Goal: Transaction & Acquisition: Purchase product/service

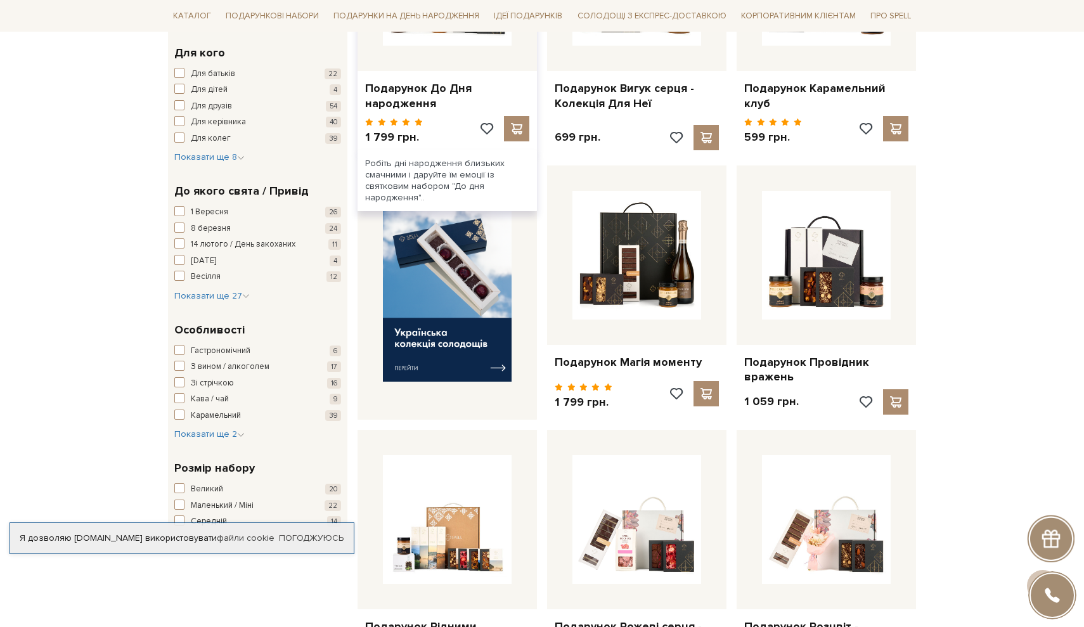
scroll to position [353, 0]
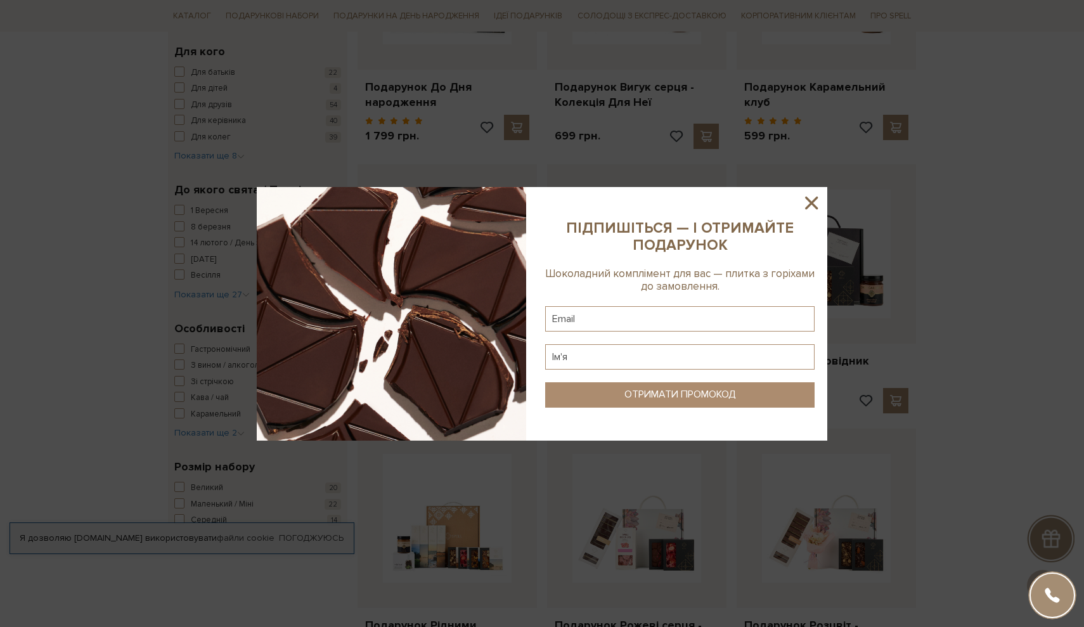
click at [810, 206] on icon at bounding box center [812, 203] width 22 height 22
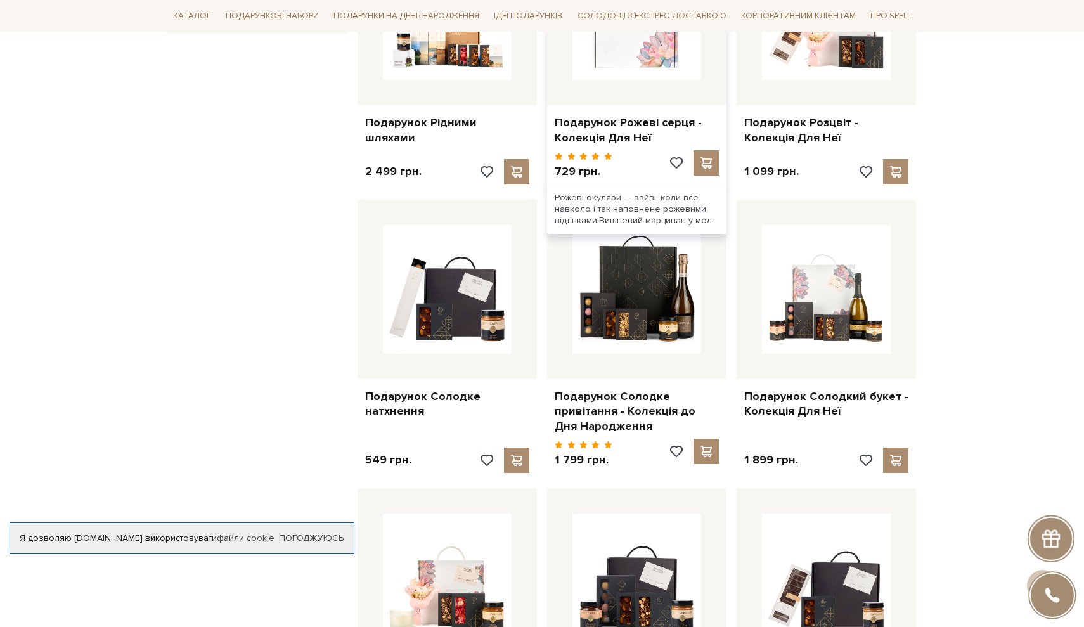
scroll to position [858, 0]
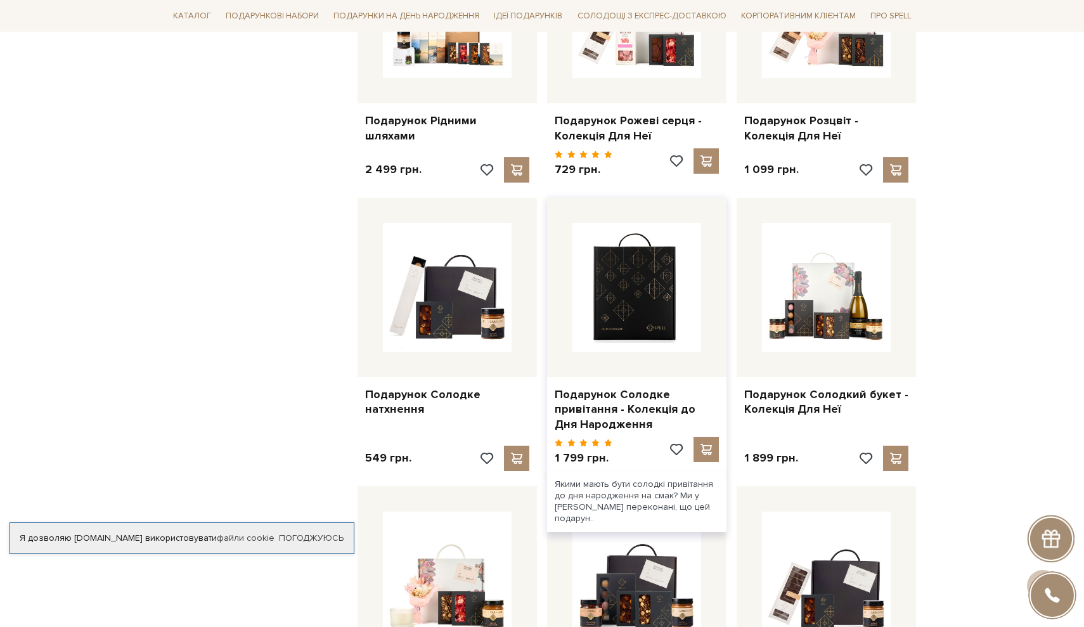
click at [626, 287] on img at bounding box center [637, 287] width 129 height 129
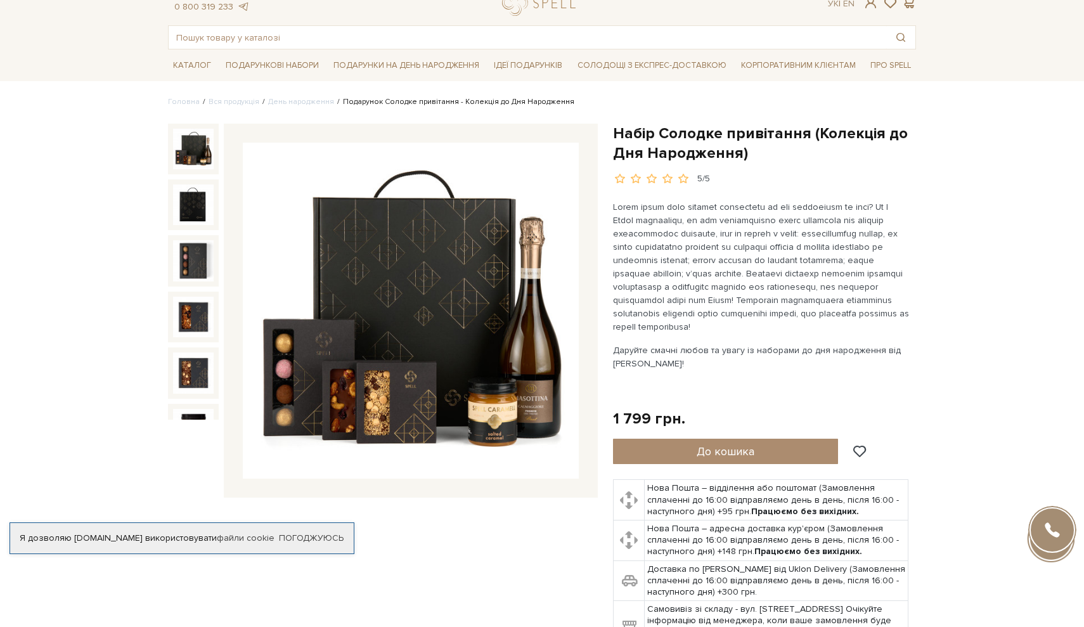
scroll to position [48, 0]
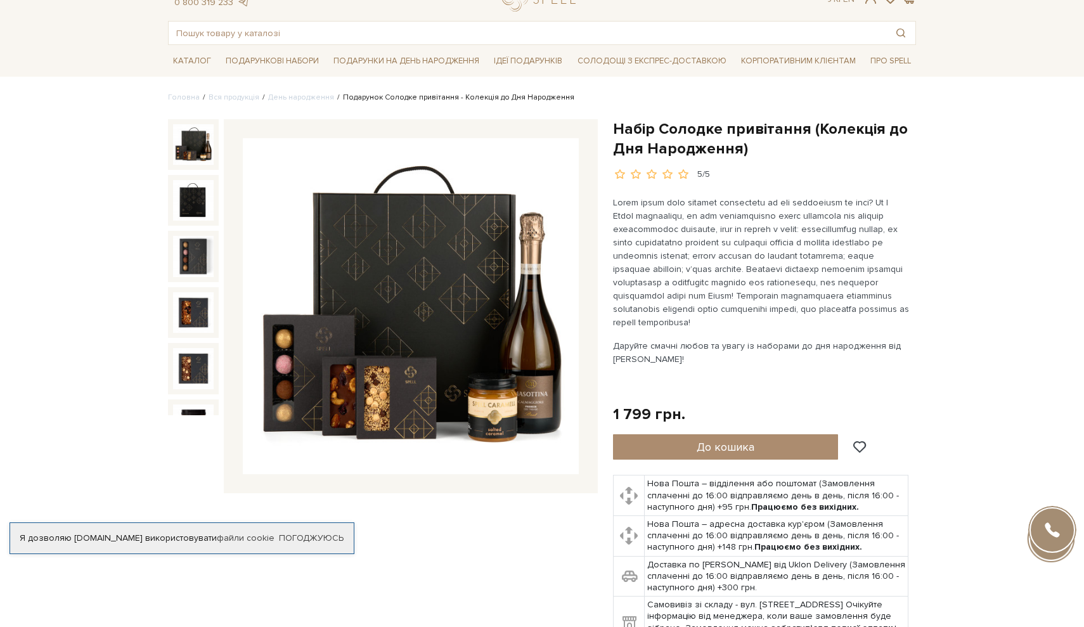
click at [548, 380] on img at bounding box center [411, 306] width 336 height 336
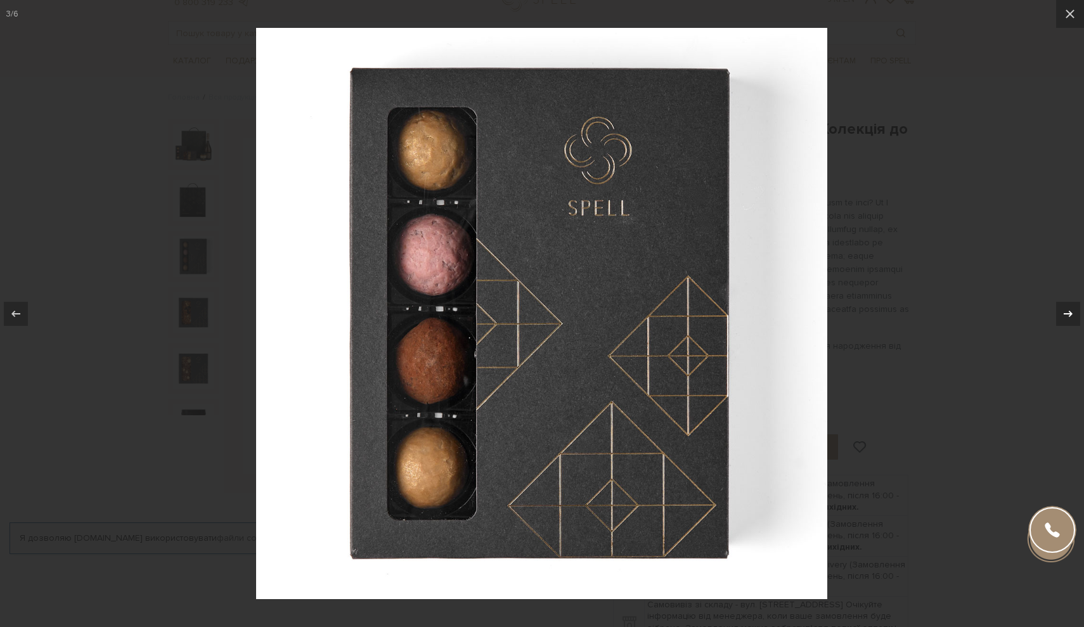
click at [1063, 304] on div at bounding box center [1068, 314] width 24 height 24
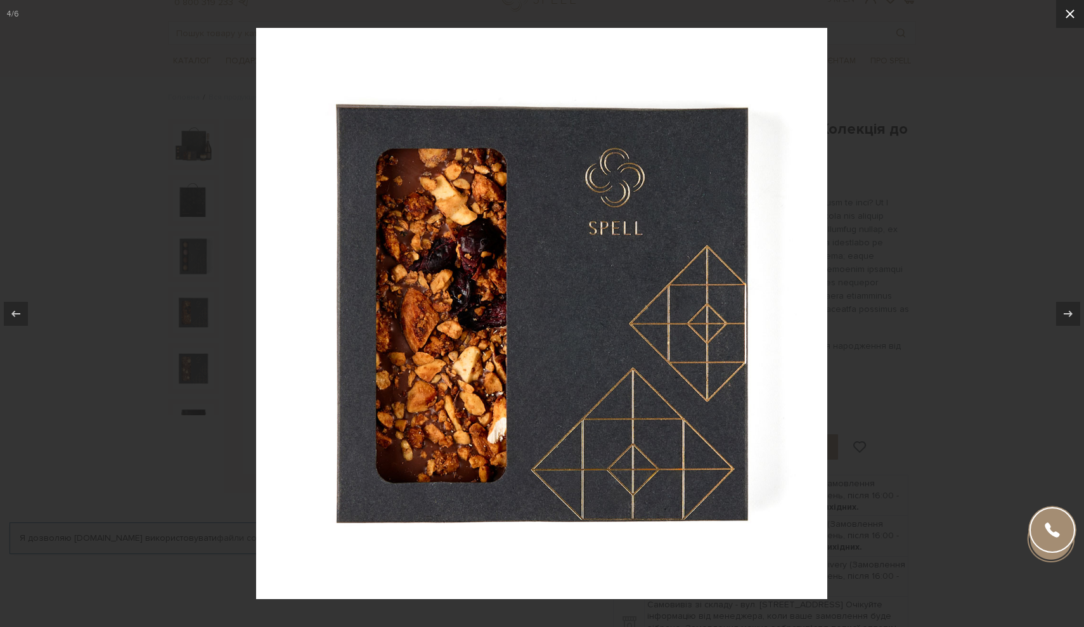
click at [1070, 19] on icon at bounding box center [1070, 13] width 15 height 15
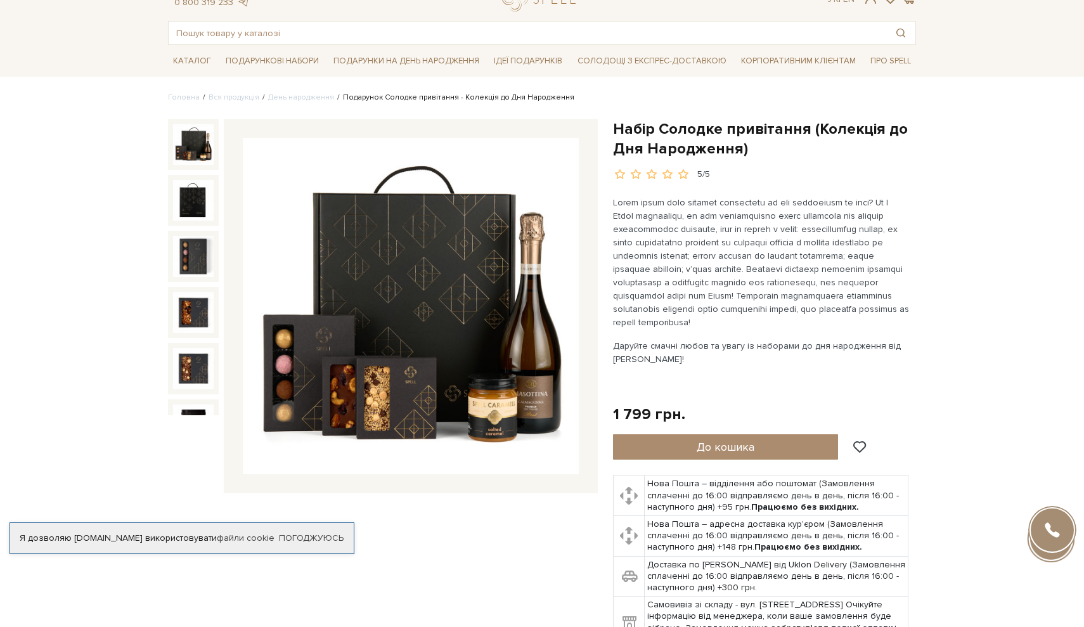
click at [791, 269] on p at bounding box center [761, 262] width 297 height 133
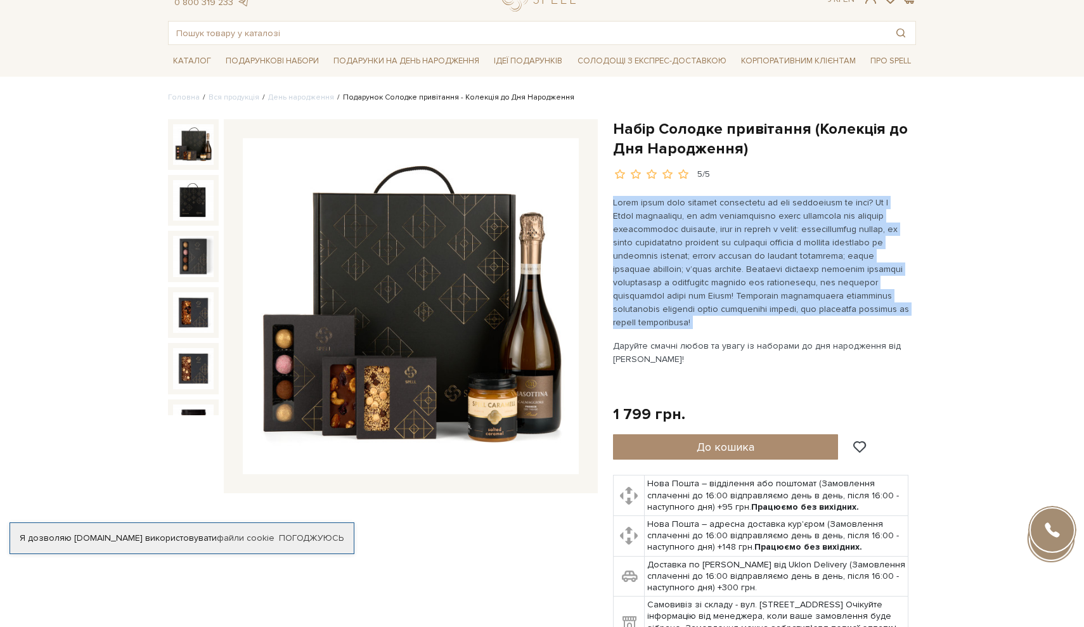
click at [791, 269] on p at bounding box center [761, 262] width 297 height 133
click at [491, 363] on img at bounding box center [411, 307] width 336 height 336
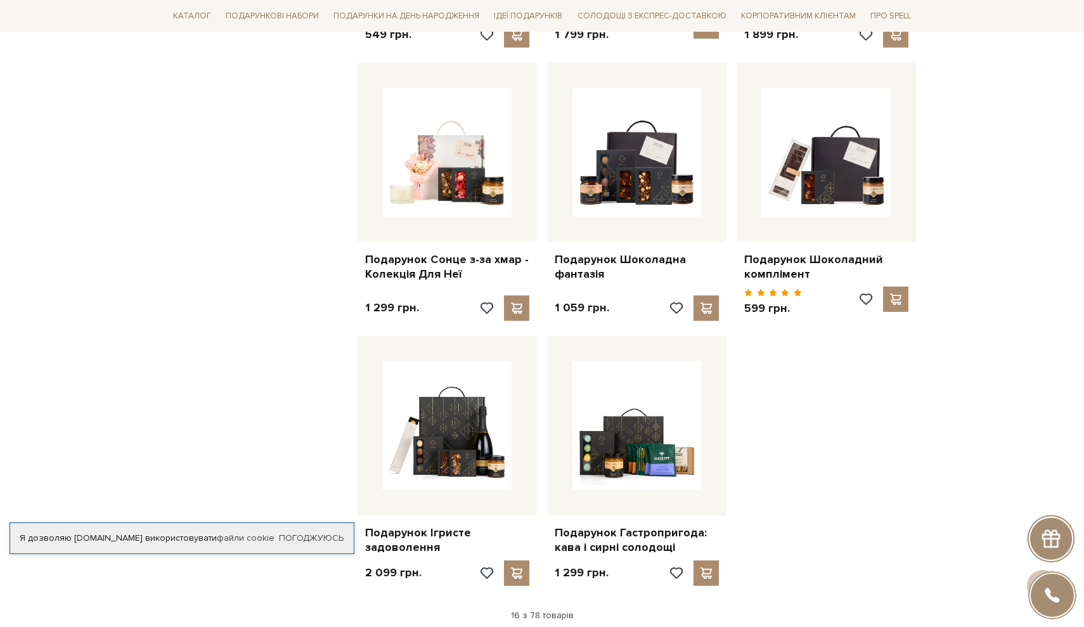
scroll to position [1283, 0]
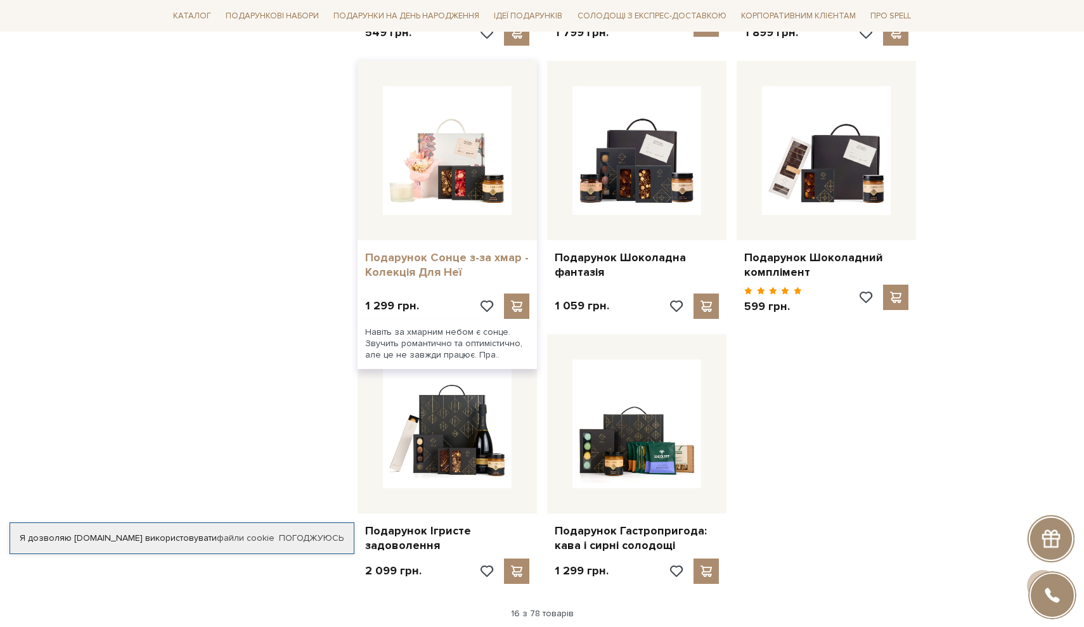
click at [425, 250] on link "Подарунок Сонце з-за хмар - Колекція Для Неї" at bounding box center [447, 265] width 164 height 30
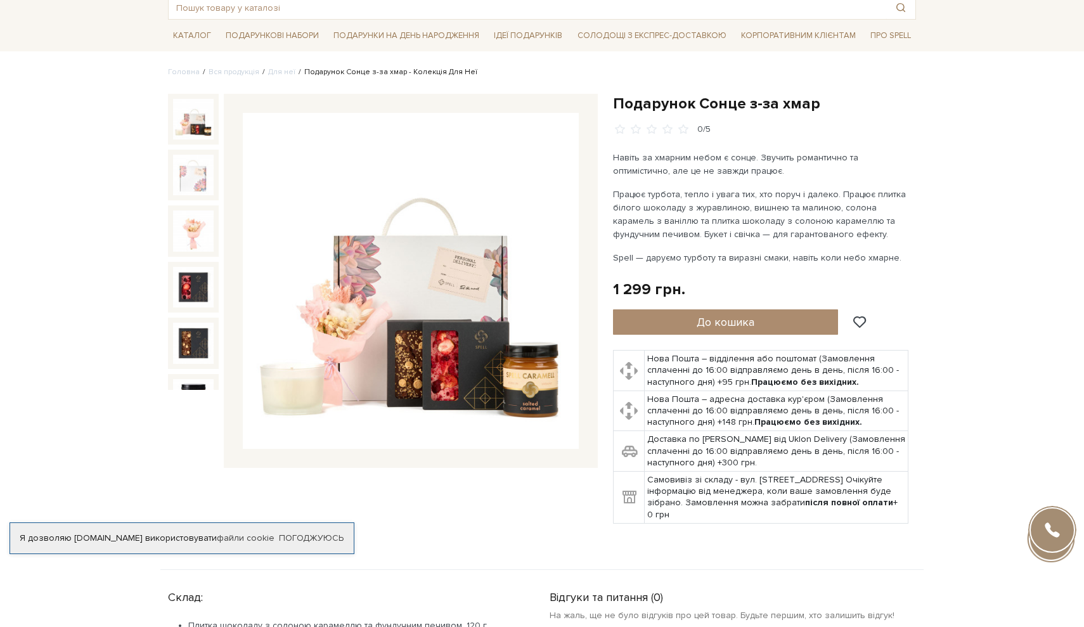
scroll to position [82, 0]
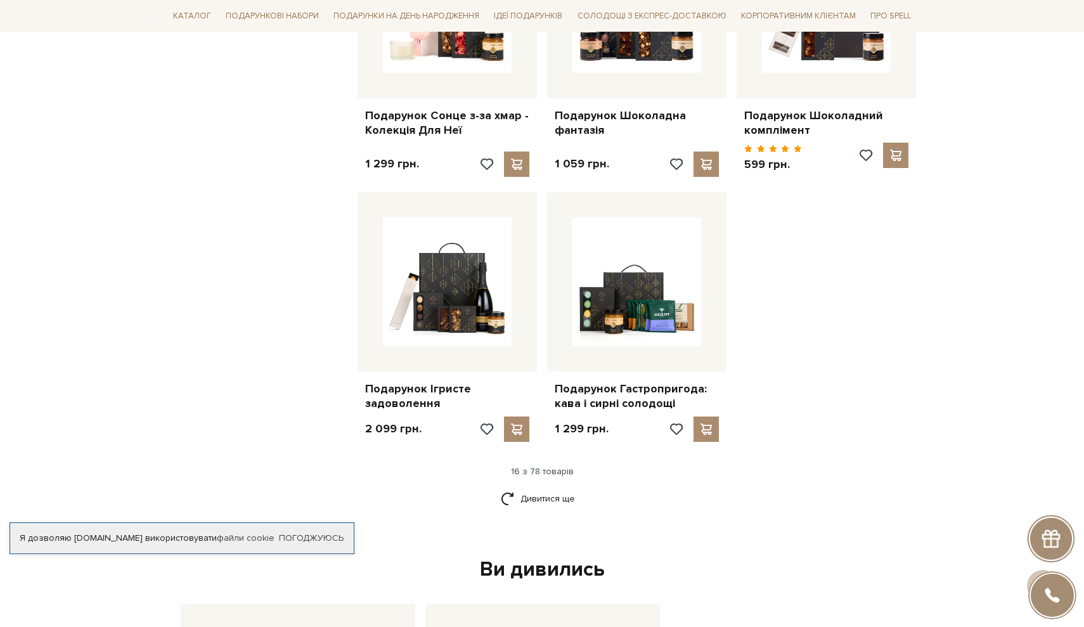
scroll to position [1435, 0]
